Goal: Book appointment/travel/reservation

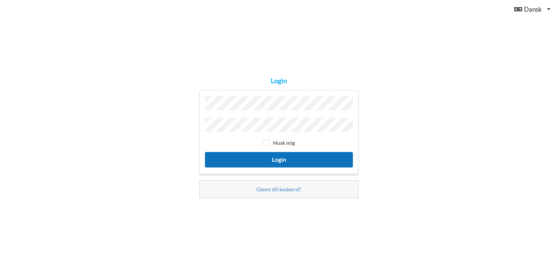
click at [311, 153] on button "Login" at bounding box center [279, 159] width 148 height 15
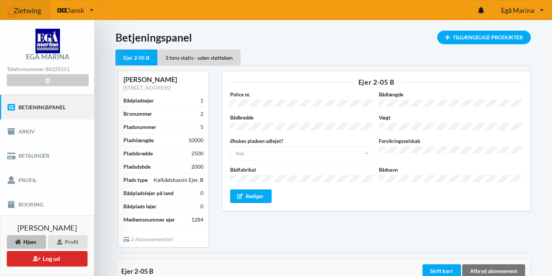
scroll to position [76, 0]
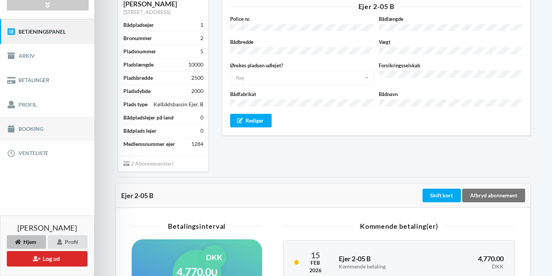
click at [35, 127] on link "Booking" at bounding box center [47, 129] width 94 height 24
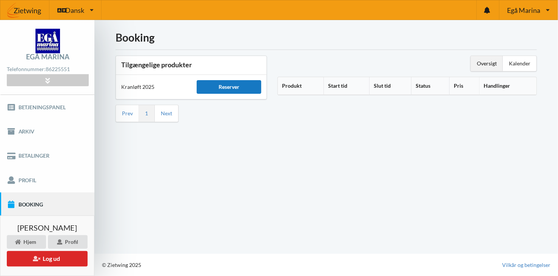
click at [237, 87] on div "Reserver" at bounding box center [229, 87] width 65 height 14
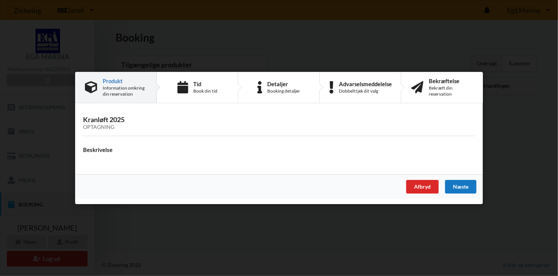
click at [463, 187] on div "Næste" at bounding box center [460, 187] width 31 height 14
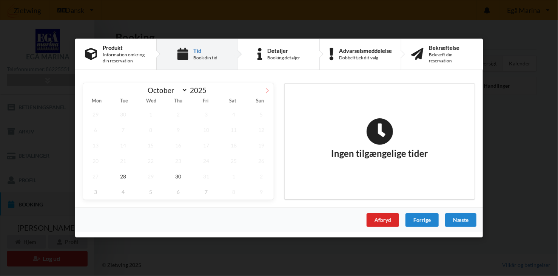
click at [268, 90] on icon at bounding box center [267, 90] width 5 height 5
select select "10"
click at [96, 142] on span "10" at bounding box center [95, 144] width 25 height 15
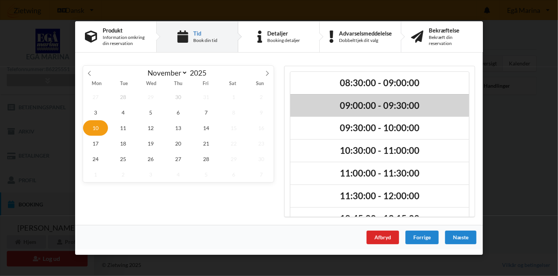
click at [349, 102] on h2 "09:00:00 - 09:30:00" at bounding box center [380, 106] width 168 height 12
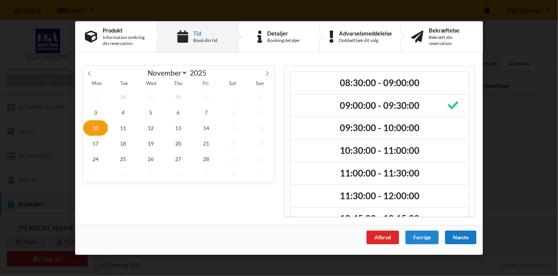
click at [464, 234] on div "Næste" at bounding box center [460, 237] width 31 height 14
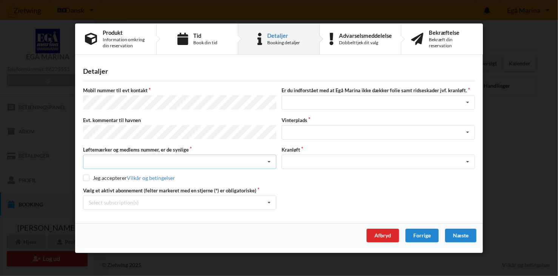
click at [211, 159] on div "Nej, jeg kontakter havnekontoret inden løftet Ja, mine mærker er synlige og int…" at bounding box center [179, 161] width 193 height 14
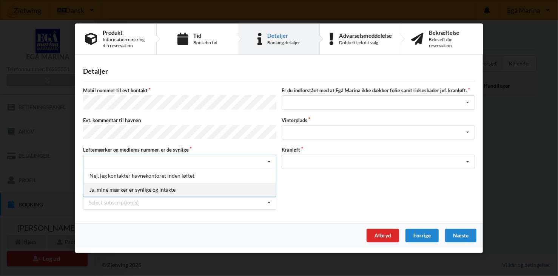
click at [174, 184] on div "Ja, mine mærker er synlige og intakte" at bounding box center [179, 189] width 193 height 14
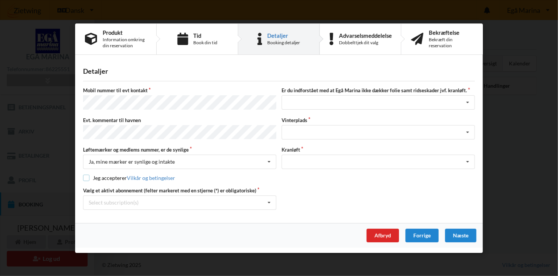
click at [86, 177] on input "checkbox" at bounding box center [86, 177] width 6 height 6
checkbox input "true"
click at [362, 103] on div "Jeg har tæpper med og tager selv ansvaret for eventuelle folie samt ridseskader…" at bounding box center [378, 102] width 193 height 14
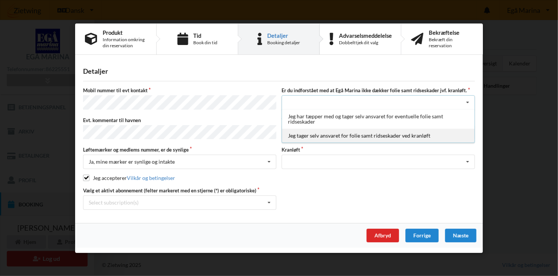
click at [370, 133] on div "Jeg tager selv ansvaret for folie samt ridseskader ved kranløft" at bounding box center [378, 135] width 193 height 14
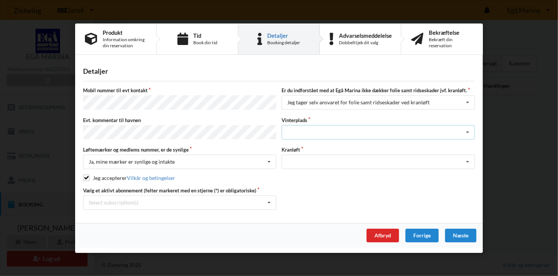
click at [369, 131] on div "Landplads nr. 1 Landplads nr. 2 Landplads nr.3 Landplads nr. 4 Landplads nr. 5 …" at bounding box center [378, 132] width 193 height 14
click at [364, 132] on div "Landplads nr. 1 Landplads nr. 2 Landplads nr.3 Landplads nr. 4 Landplads nr. 5 …" at bounding box center [378, 132] width 193 height 14
click at [362, 130] on div "Landplads nr. 1 Landplads nr. 2 Landplads nr.3 Landplads nr. 4 Landplads nr. 5 …" at bounding box center [378, 132] width 193 height 14
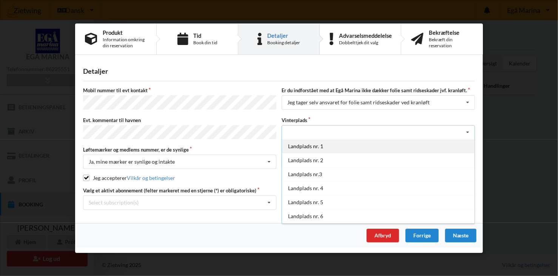
click at [374, 144] on div "Landplads nr. 1" at bounding box center [378, 146] width 193 height 14
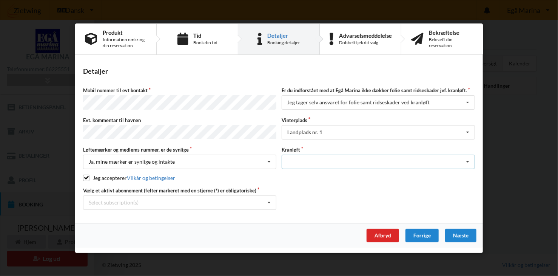
click at [367, 157] on div "Optagning" at bounding box center [378, 161] width 193 height 14
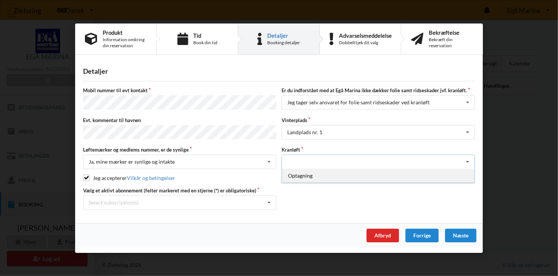
click at [310, 171] on div "Optagning" at bounding box center [378, 175] width 193 height 14
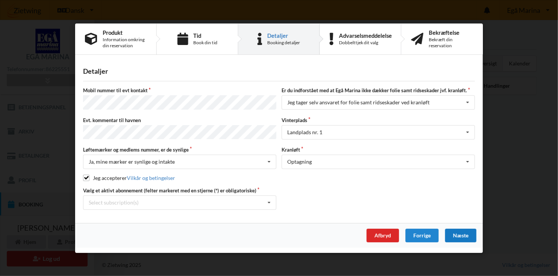
click at [460, 230] on div "Næste" at bounding box center [460, 235] width 31 height 14
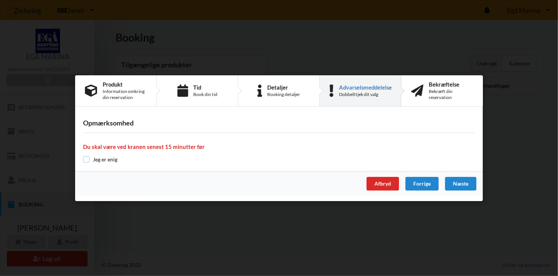
click at [85, 158] on input "checkbox" at bounding box center [86, 159] width 6 height 6
checkbox input "true"
click at [461, 183] on div "Næste" at bounding box center [460, 184] width 31 height 14
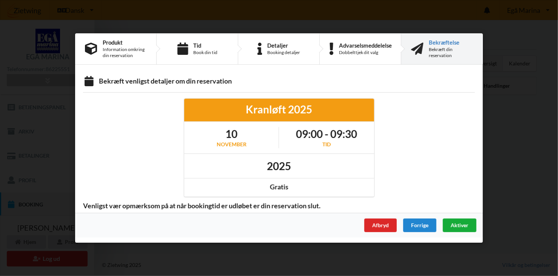
click at [462, 222] on span "Aktiver" at bounding box center [460, 225] width 18 height 6
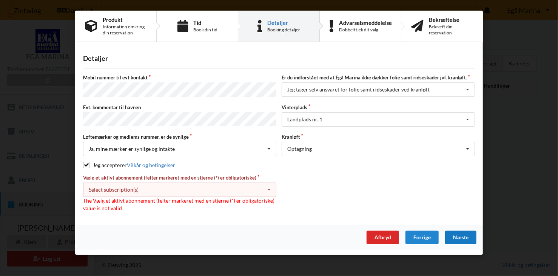
click at [266, 186] on icon at bounding box center [269, 190] width 11 height 14
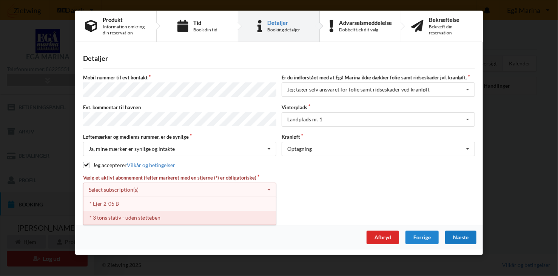
click at [154, 213] on div "* 3 tons stativ - uden støtteben" at bounding box center [179, 217] width 193 height 14
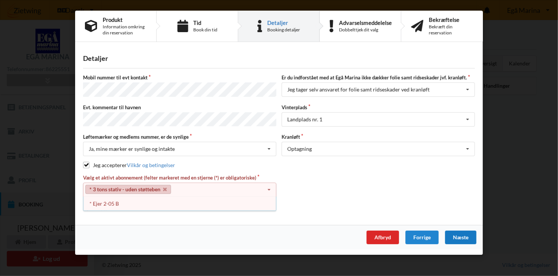
click at [460, 231] on div "Næste" at bounding box center [460, 237] width 31 height 14
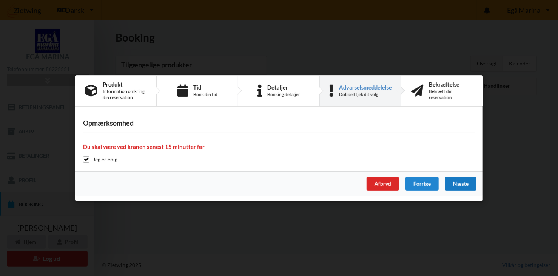
click at [464, 182] on div "Næste" at bounding box center [460, 184] width 31 height 14
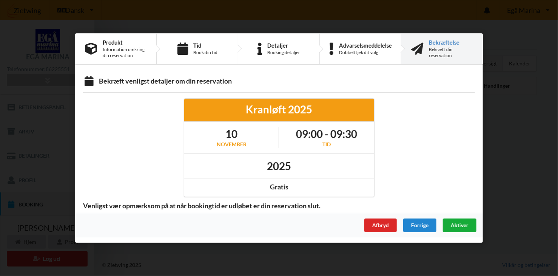
click at [458, 221] on div "Aktiver" at bounding box center [460, 225] width 34 height 14
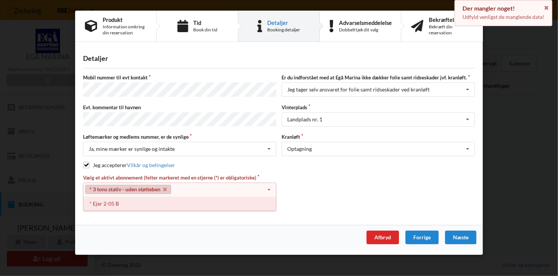
click at [126, 198] on div "* Ejer 2-05 B" at bounding box center [179, 203] width 193 height 14
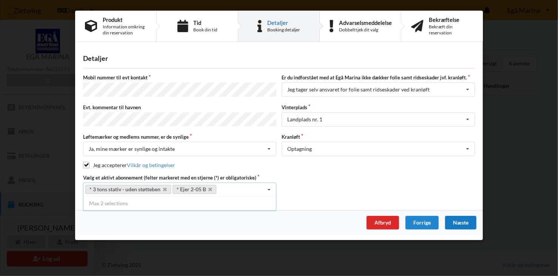
click at [467, 217] on div "Næste" at bounding box center [460, 223] width 31 height 14
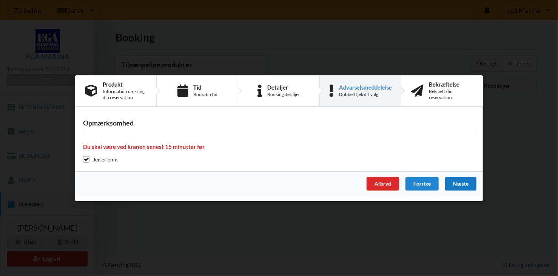
click at [468, 187] on div "Næste" at bounding box center [460, 184] width 31 height 14
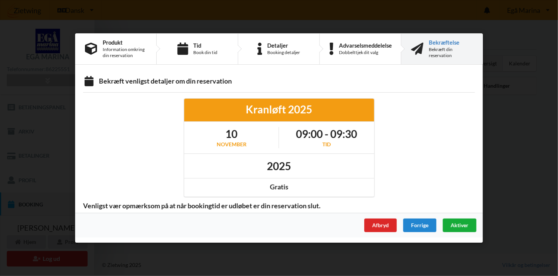
click at [458, 223] on span "Aktiver" at bounding box center [460, 225] width 18 height 6
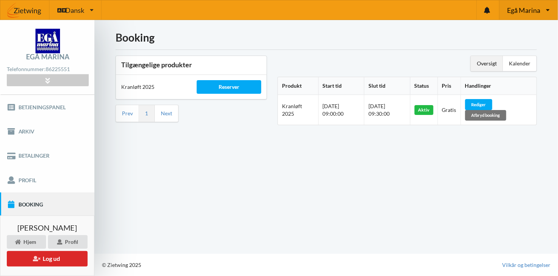
click at [548, 8] on icon at bounding box center [548, 10] width 4 height 6
click at [540, 40] on link "Kaløvig Bådelaug" at bounding box center [524, 46] width 66 height 17
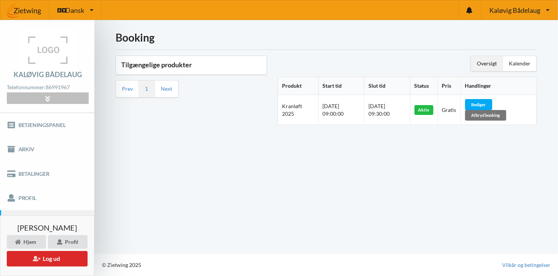
click at [51, 99] on icon at bounding box center [47, 98] width 9 height 6
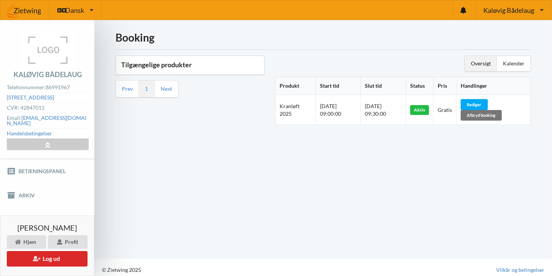
click at [113, 115] on div "Tilgængelige produkter Prev 1 Next" at bounding box center [190, 92] width 160 height 85
click at [497, 142] on div "Booking Tilgængelige produkter Prev 1 Next Oversigt Kalender Produkt Start tid …" at bounding box center [323, 139] width 458 height 238
